Goal: Task Accomplishment & Management: Use online tool/utility

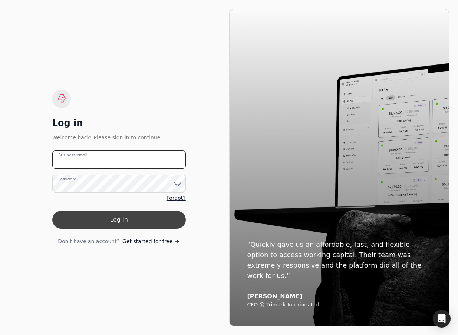
type email "[EMAIL_ADDRESS][DOMAIN_NAME]"
click at [132, 218] on button "Log in" at bounding box center [119, 220] width 134 height 18
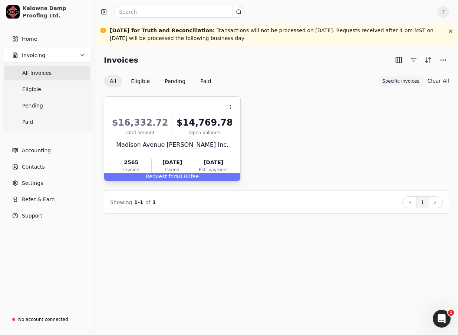
click at [175, 176] on div "Request for $0.00 fee" at bounding box center [172, 177] width 136 height 8
click at [230, 129] on li "Open" at bounding box center [266, 126] width 91 height 14
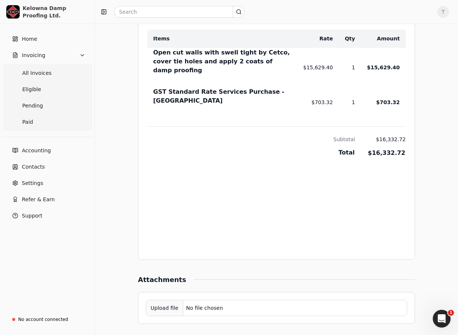
scroll to position [431, 0]
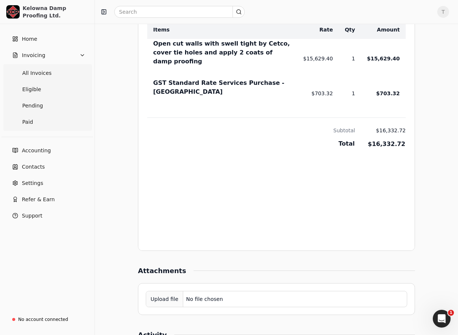
click at [172, 291] on div "Upload file" at bounding box center [164, 299] width 37 height 17
click at [397, 320] on button "button" at bounding box center [395, 326] width 12 height 12
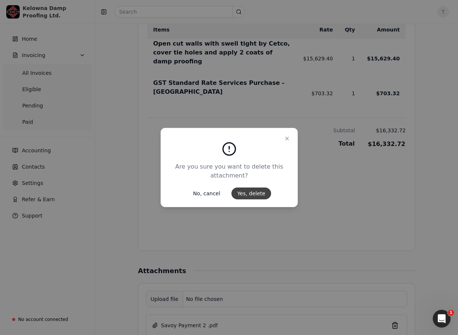
click at [242, 196] on button "Yes, delete" at bounding box center [251, 194] width 40 height 12
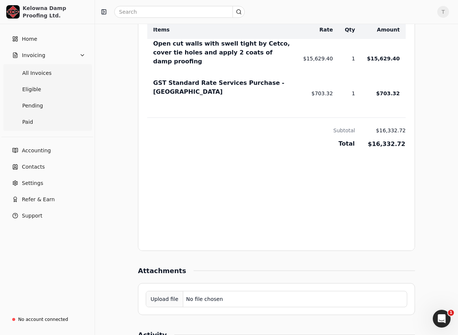
click at [179, 291] on div "Upload file" at bounding box center [164, 299] width 37 height 17
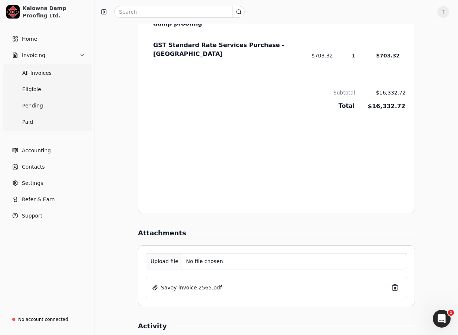
click at [169, 253] on div "Upload file" at bounding box center [164, 261] width 37 height 17
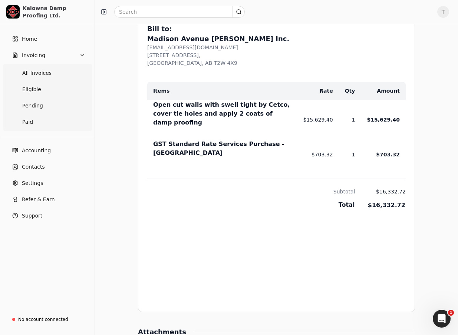
scroll to position [519, 0]
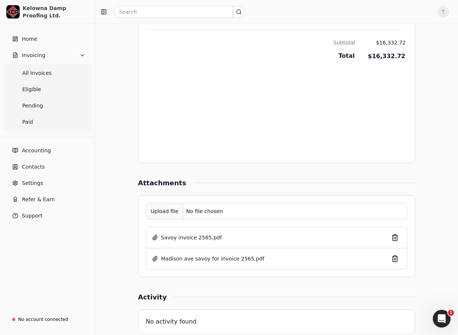
click at [166, 203] on div "Upload file" at bounding box center [164, 211] width 37 height 17
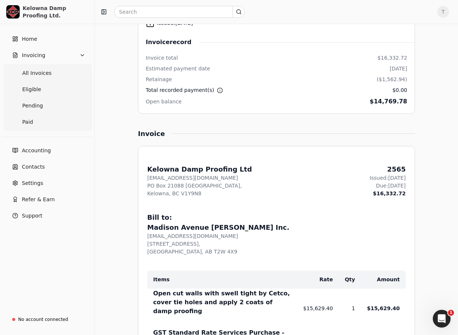
scroll to position [0, 0]
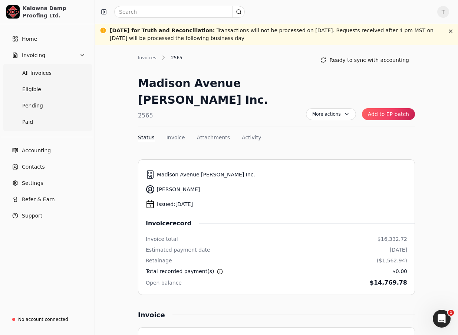
click at [408, 108] on button "Add to EP batch" at bounding box center [388, 114] width 53 height 12
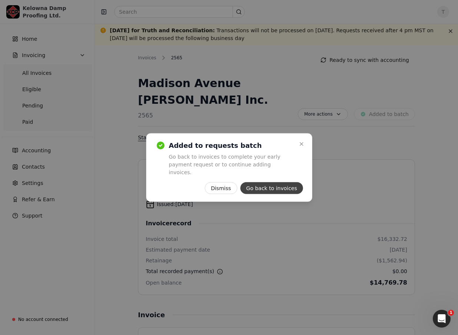
click at [263, 185] on button "Go back to invoices" at bounding box center [271, 189] width 63 height 12
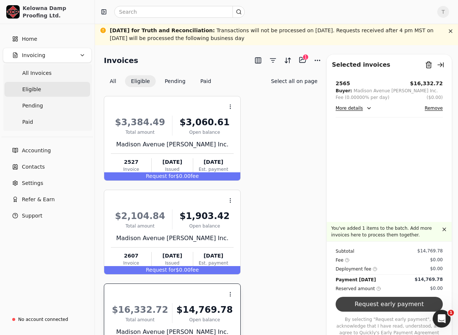
click at [401, 306] on button "Request early payment" at bounding box center [389, 304] width 107 height 15
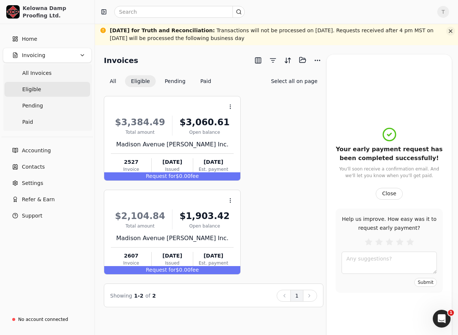
click at [451, 32] on button "button" at bounding box center [450, 31] width 9 height 9
